Goal: Information Seeking & Learning: Understand process/instructions

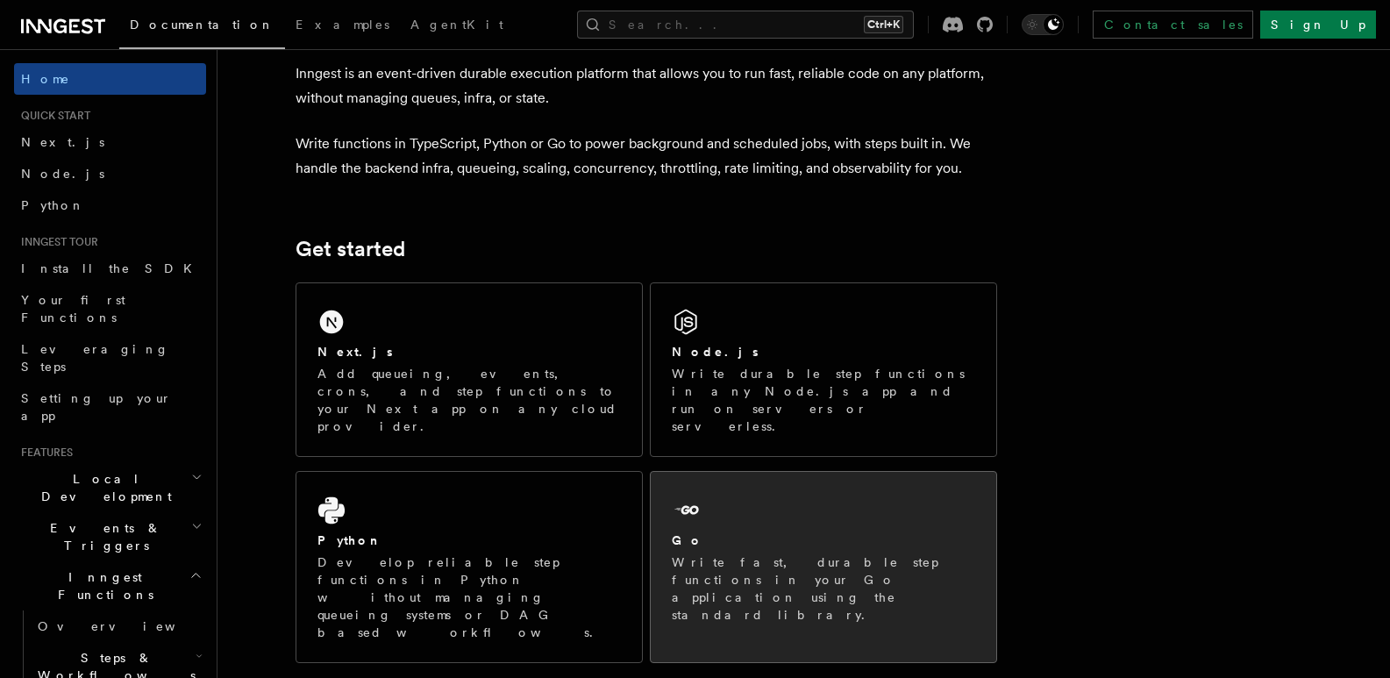
scroll to position [274, 0]
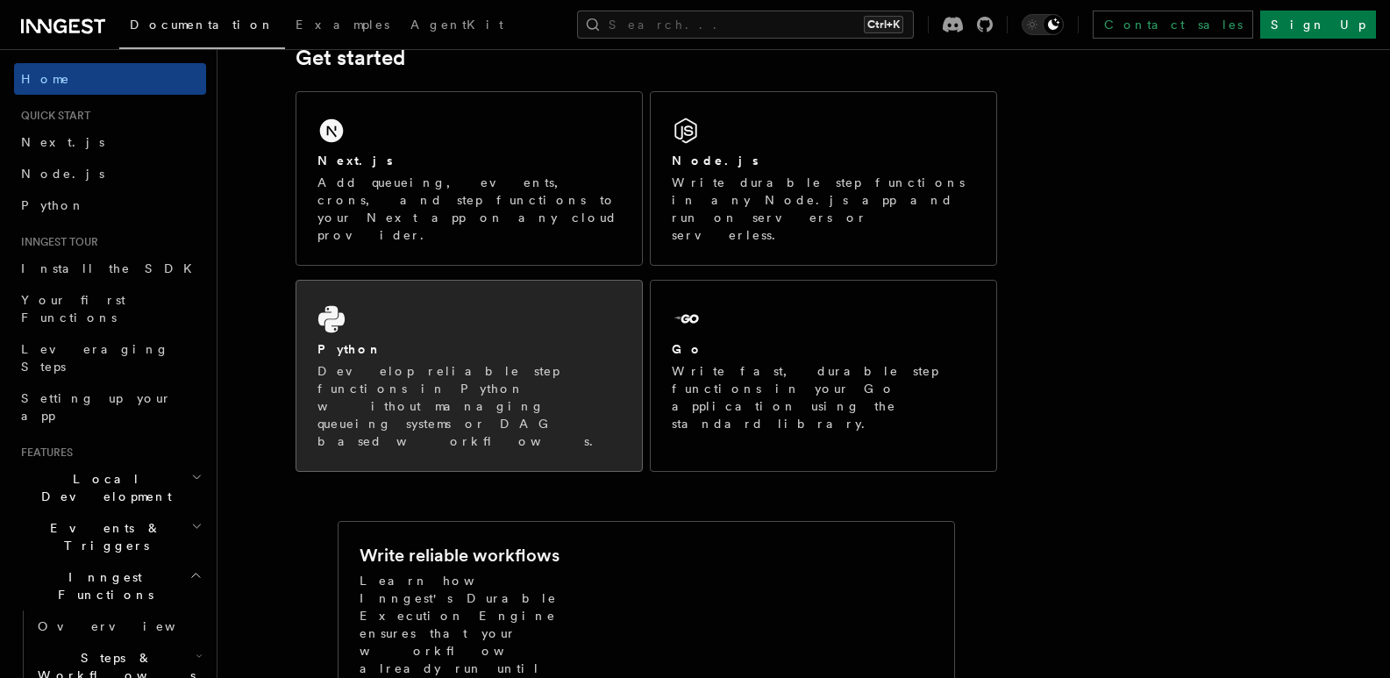
click at [552, 362] on p "Develop reliable step functions in Python without managing queueing systems or …" at bounding box center [469, 406] width 303 height 88
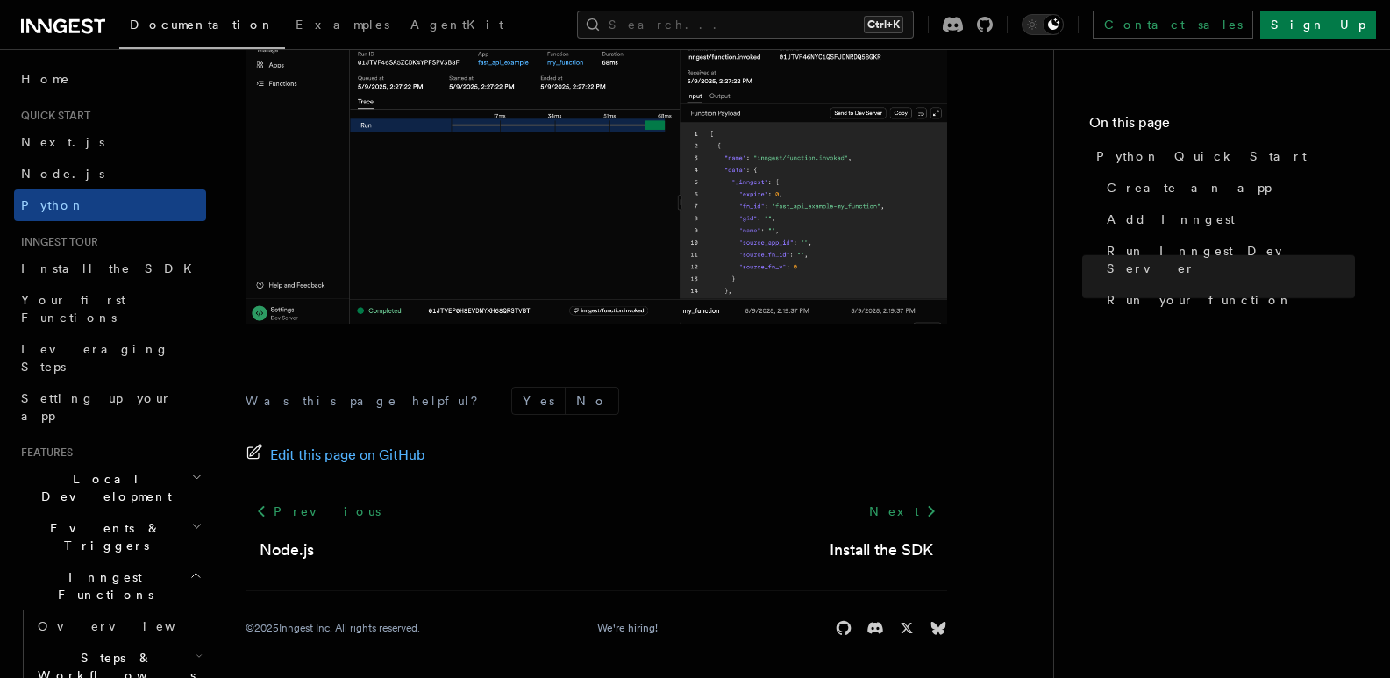
scroll to position [3757, 0]
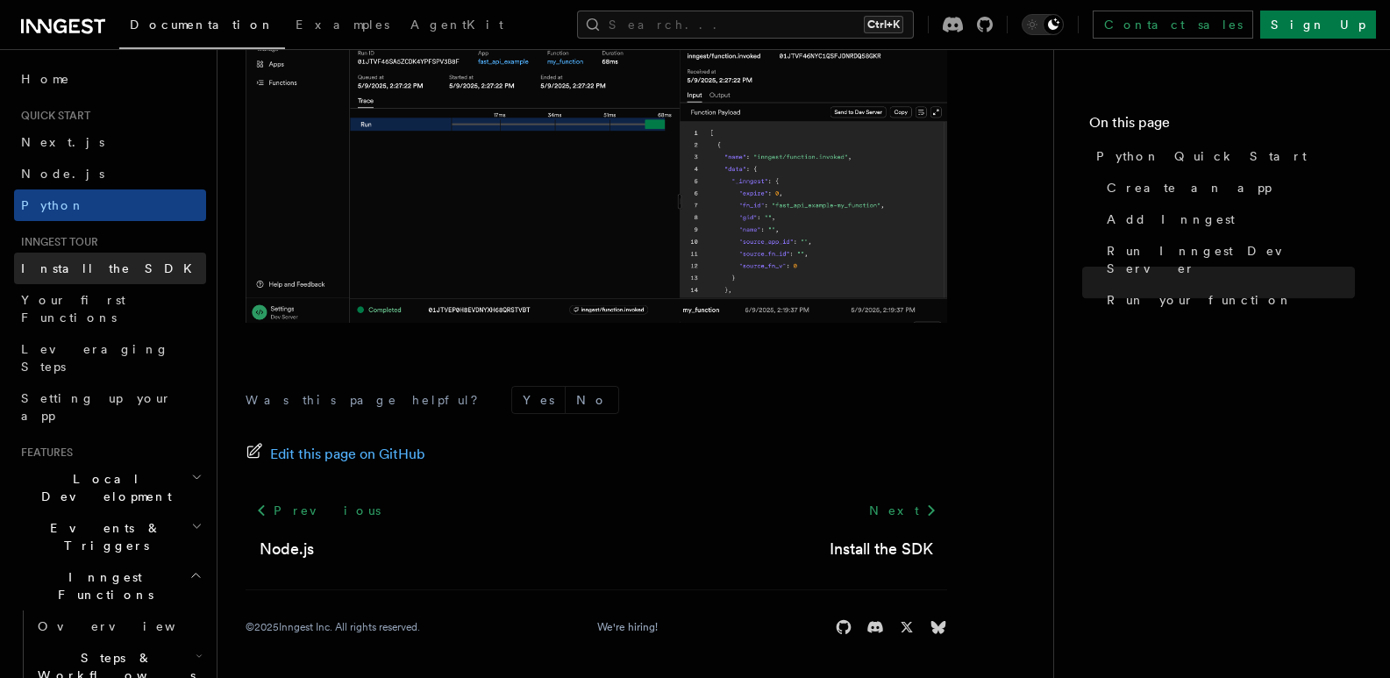
click at [83, 268] on span "Install the SDK" at bounding box center [112, 268] width 182 height 14
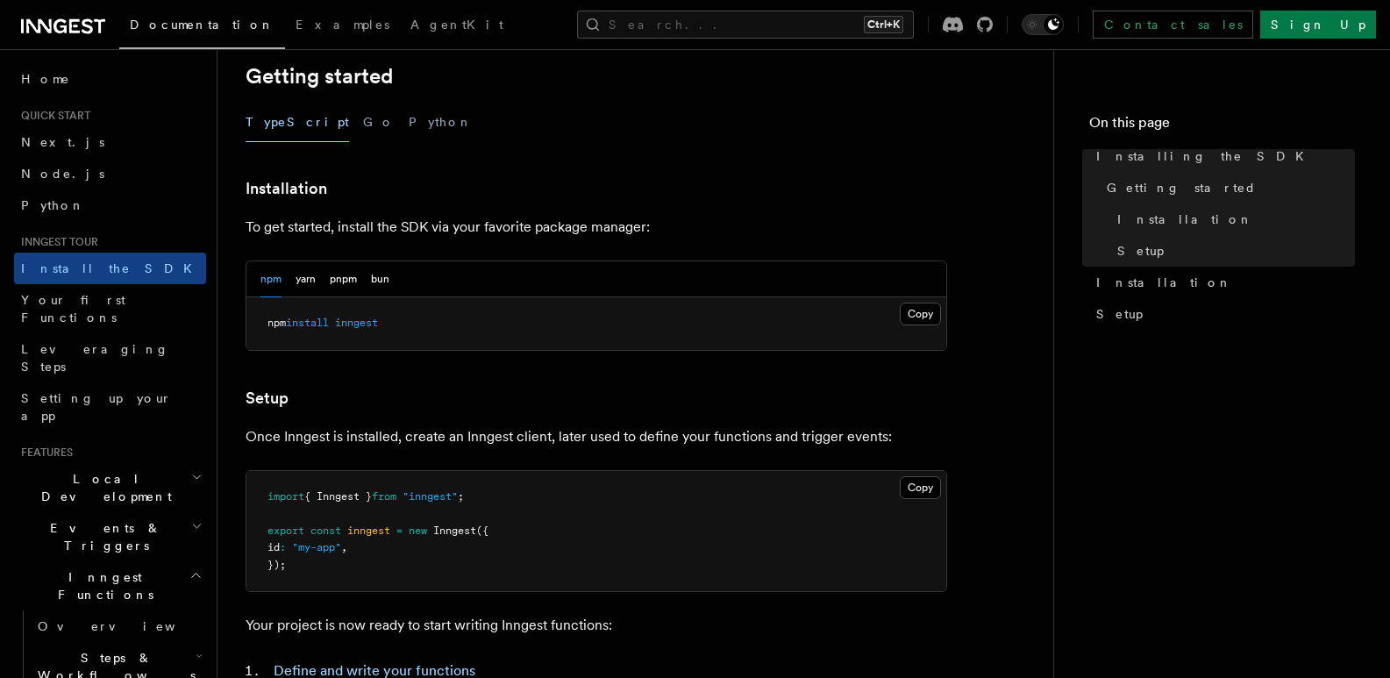
scroll to position [368, 0]
click at [409, 119] on button "Python" at bounding box center [441, 121] width 64 height 39
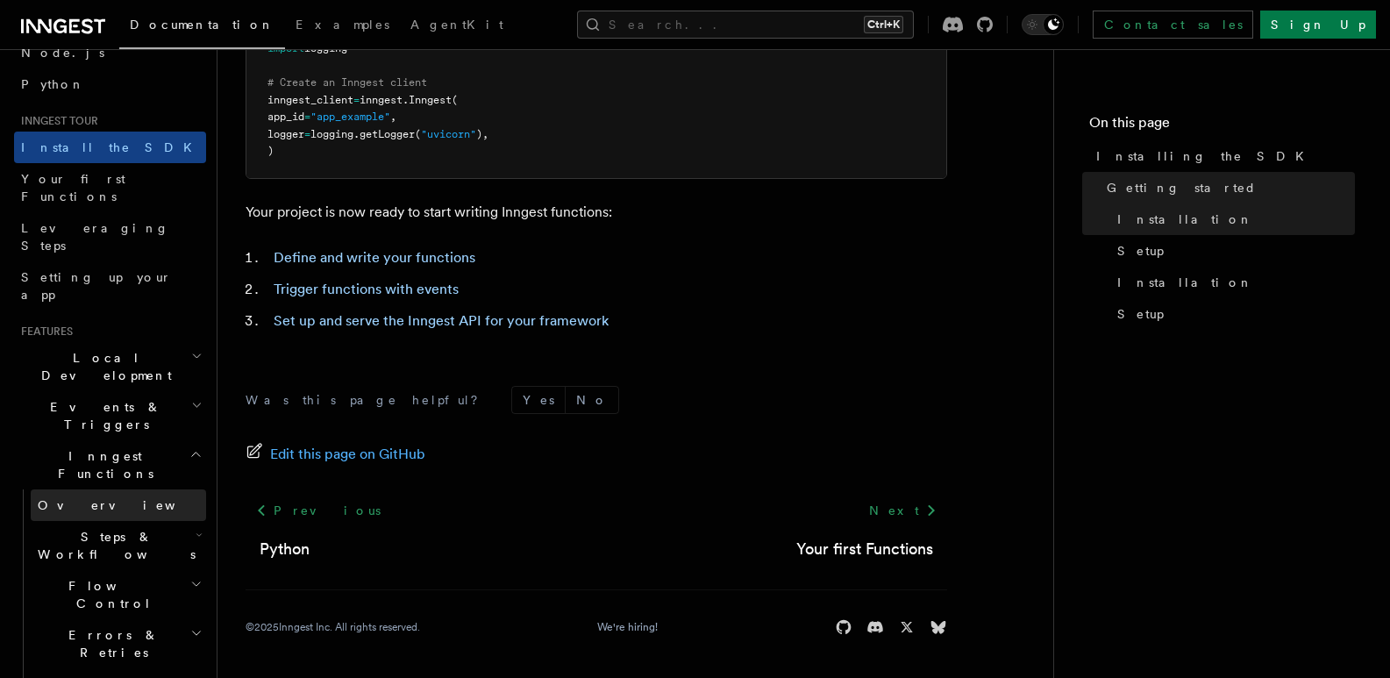
scroll to position [122, 0]
click at [103, 527] on span "Steps & Workflows" at bounding box center [113, 544] width 165 height 35
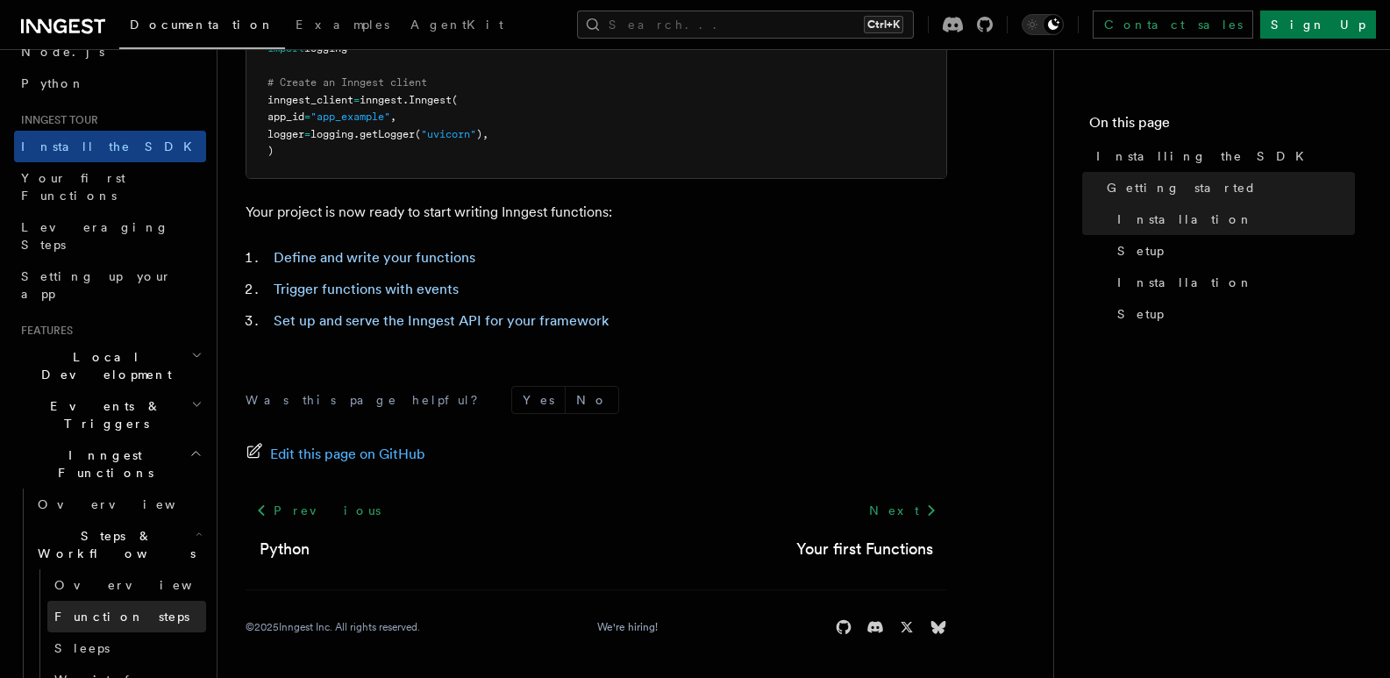
click at [99, 610] on span "Function steps" at bounding box center [121, 617] width 135 height 14
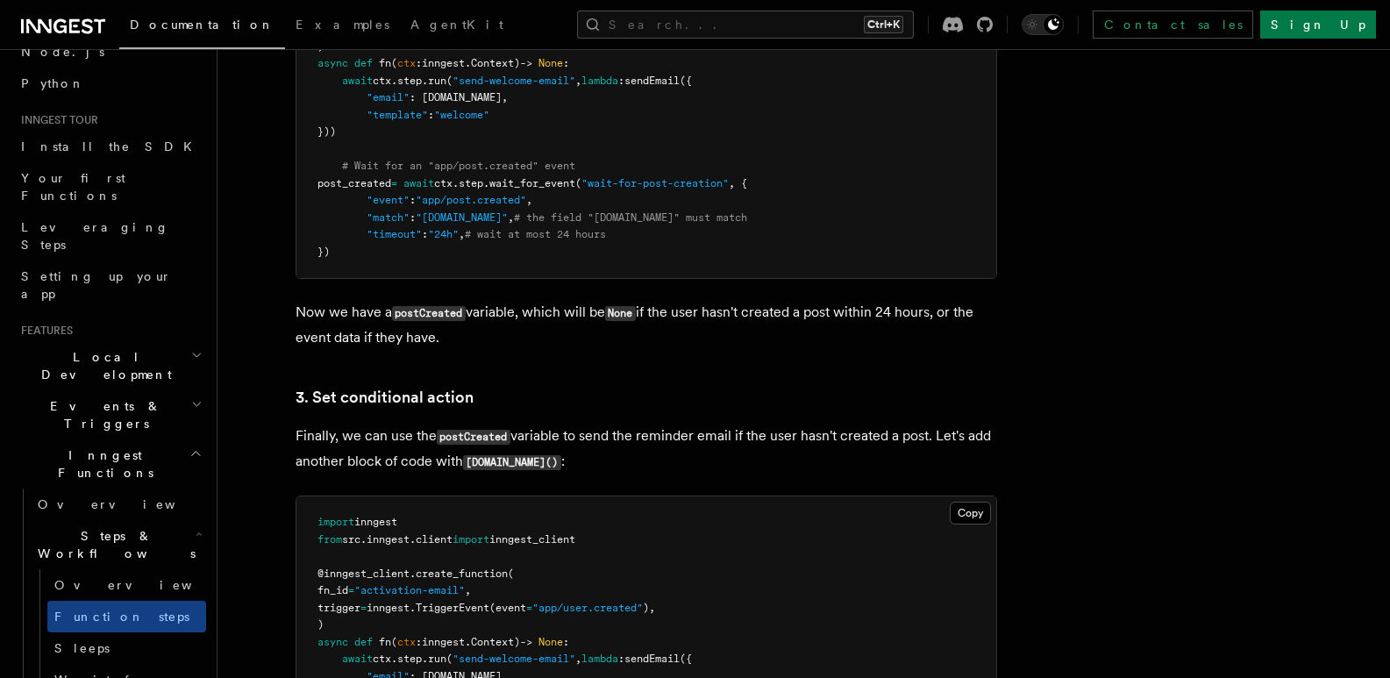
scroll to position [2064, 0]
click at [632, 262] on pre "import inngest from src . inngest . client import inngest_client @inngest_clien…" at bounding box center [646, 99] width 700 height 360
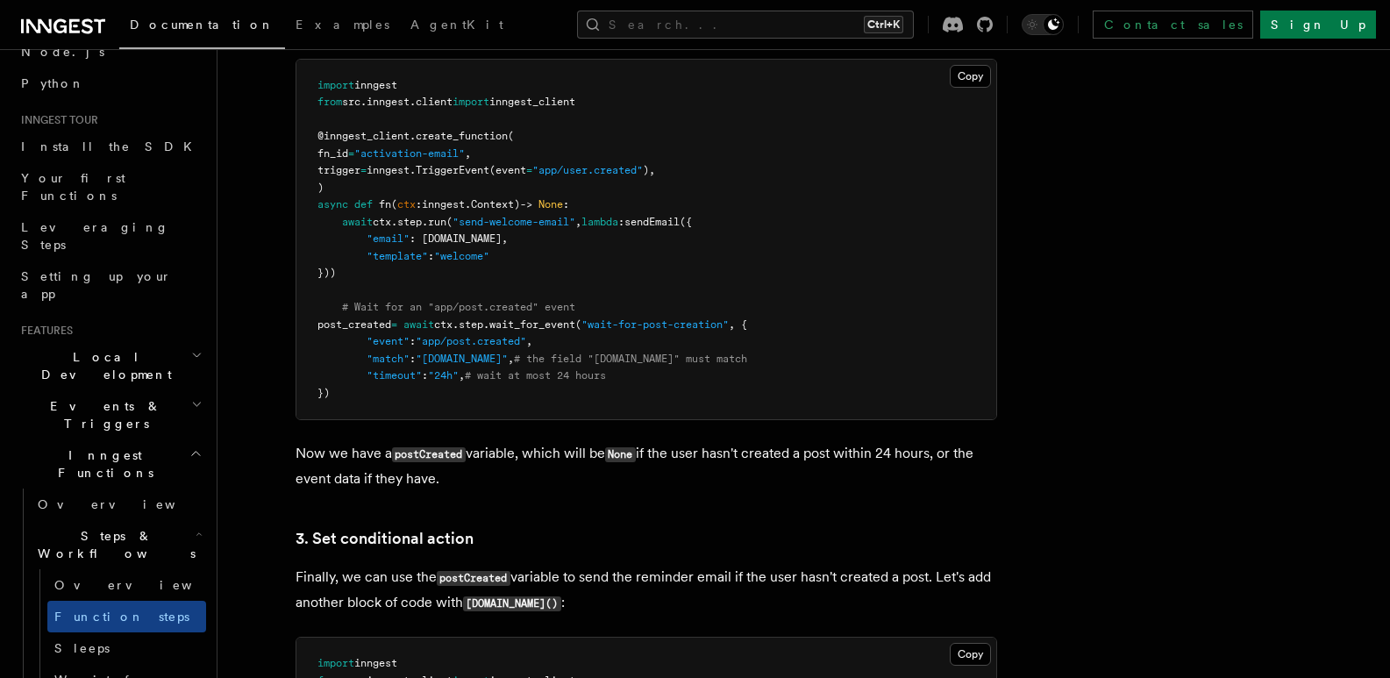
scroll to position [1923, 0]
